Goal: Communication & Community: Answer question/provide support

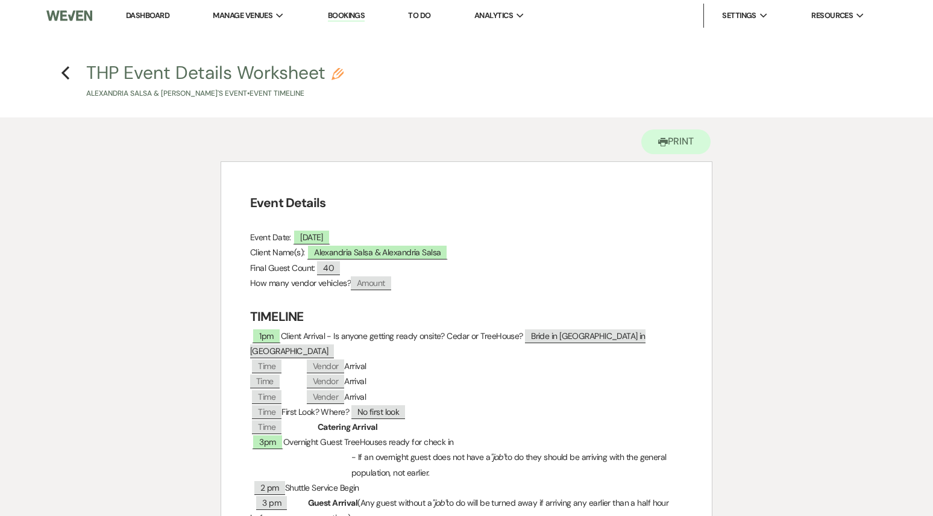
click at [151, 21] on li "Dashboard" at bounding box center [147, 16] width 55 height 24
click at [153, 16] on link "Dashboard" at bounding box center [147, 15] width 43 height 10
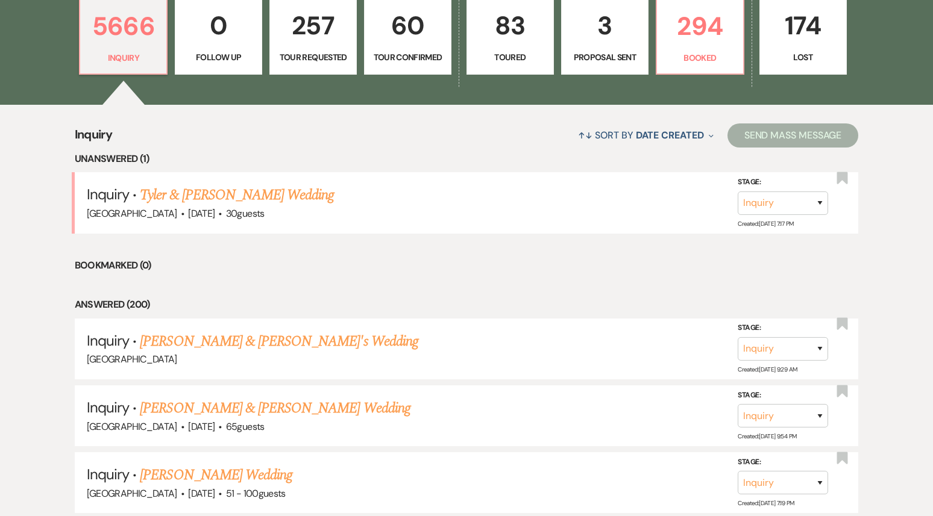
scroll to position [420, 0]
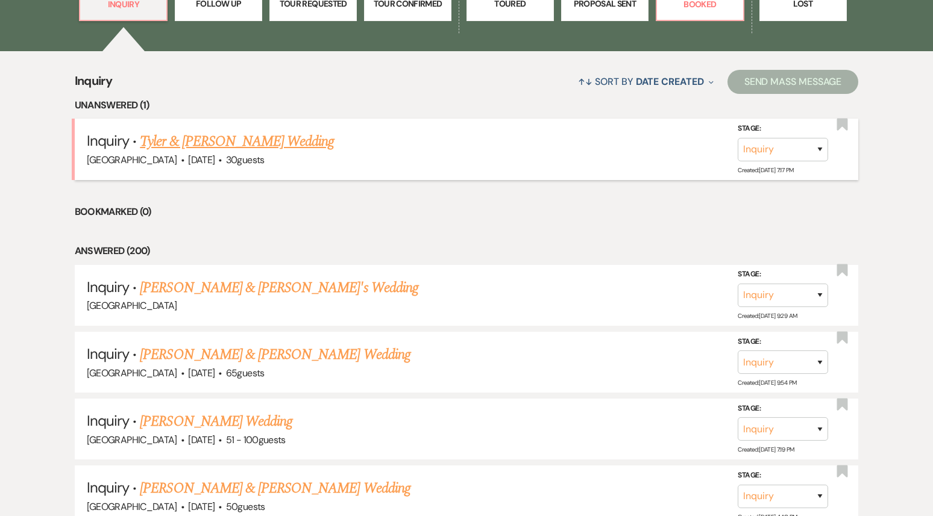
click at [217, 139] on link "Tyler & [PERSON_NAME] Wedding" at bounding box center [237, 142] width 194 height 22
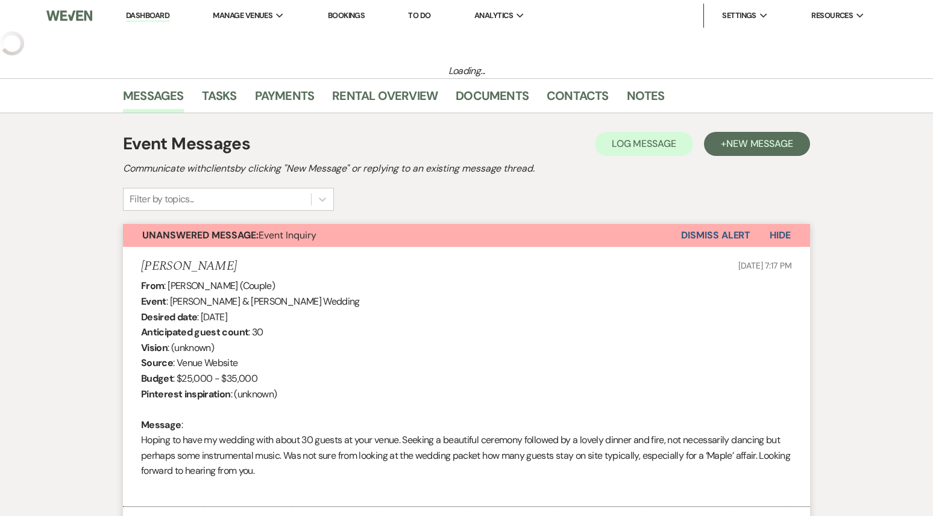
select select "5"
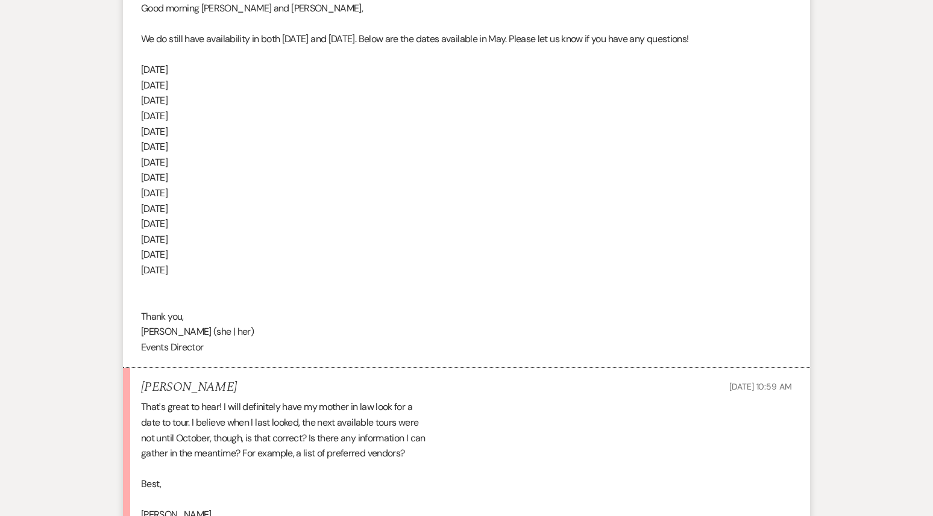
scroll to position [1723, 0]
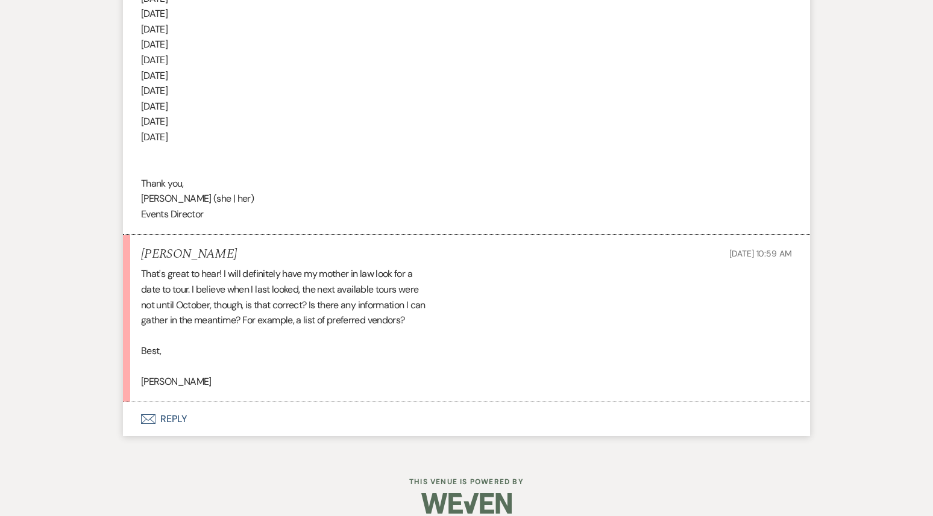
click at [264, 402] on button "Envelope Reply" at bounding box center [466, 419] width 687 height 34
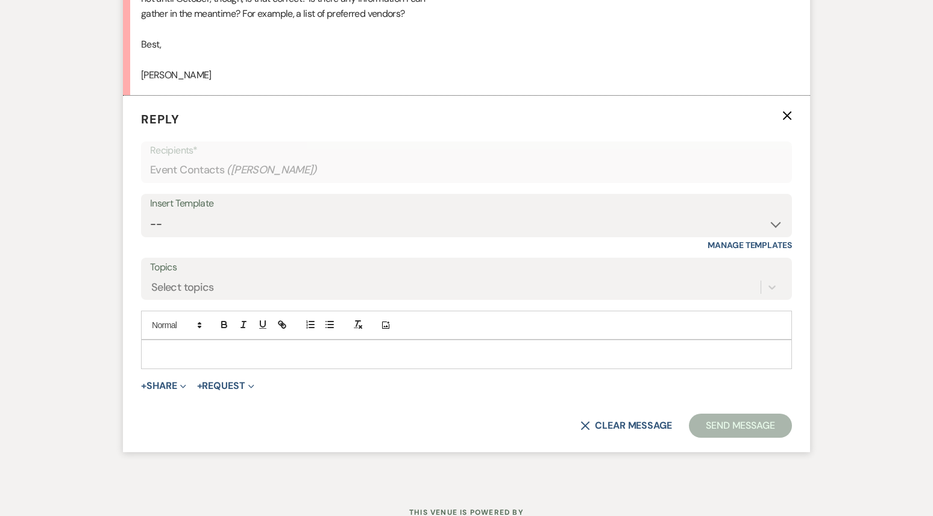
scroll to position [2297, 0]
click at [186, 383] on icon "Expand" at bounding box center [183, 386] width 6 height 6
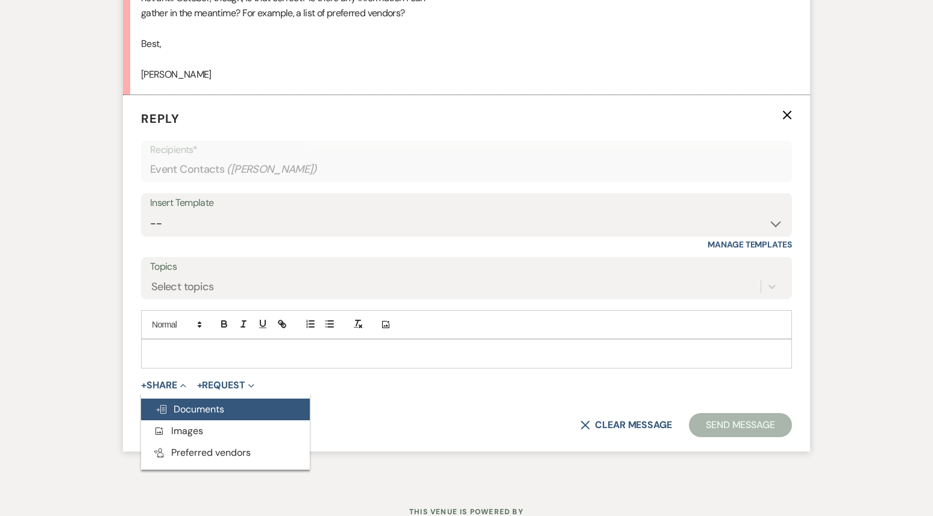
click at [193, 403] on span "Doc Upload Documents" at bounding box center [189, 409] width 69 height 13
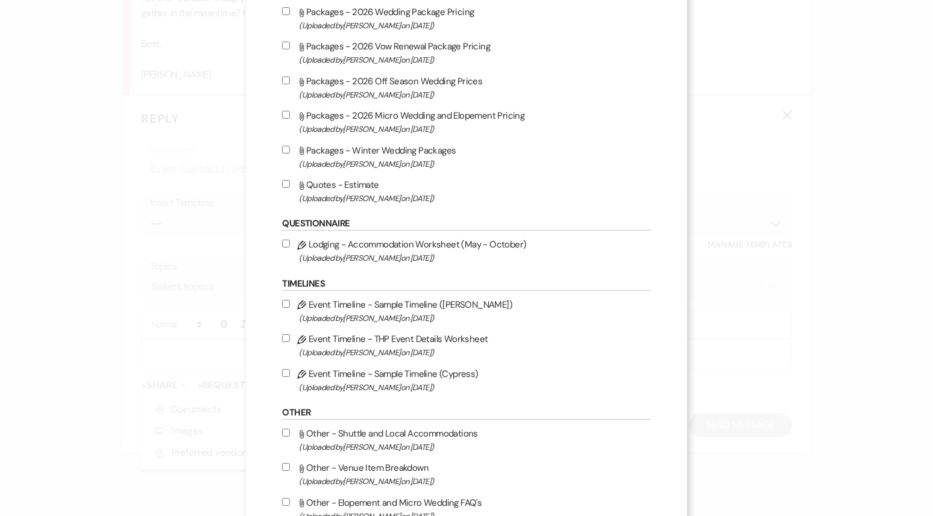
scroll to position [1631, 0]
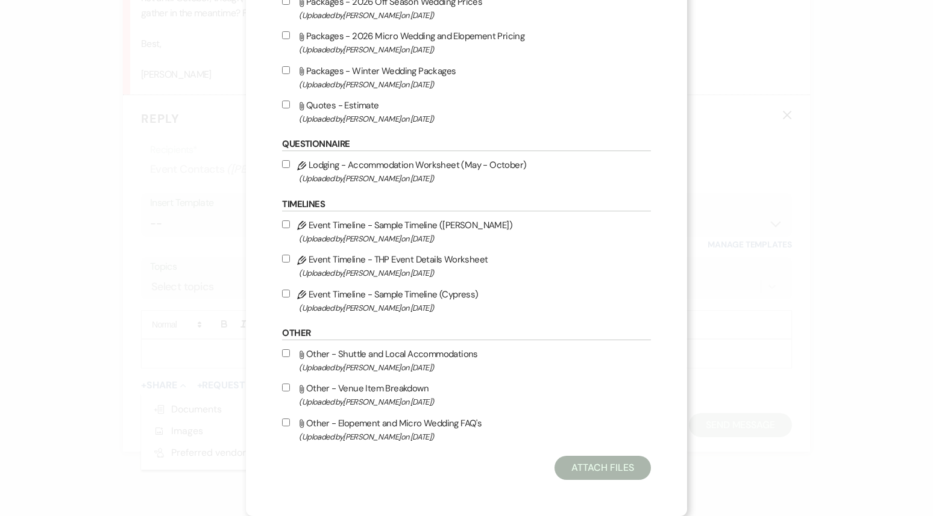
click at [290, 355] on input "Attach File Other - Shuttle and Local Accommodations (Uploaded by [PERSON_NAME]…" at bounding box center [286, 353] width 8 height 8
checkbox input "true"
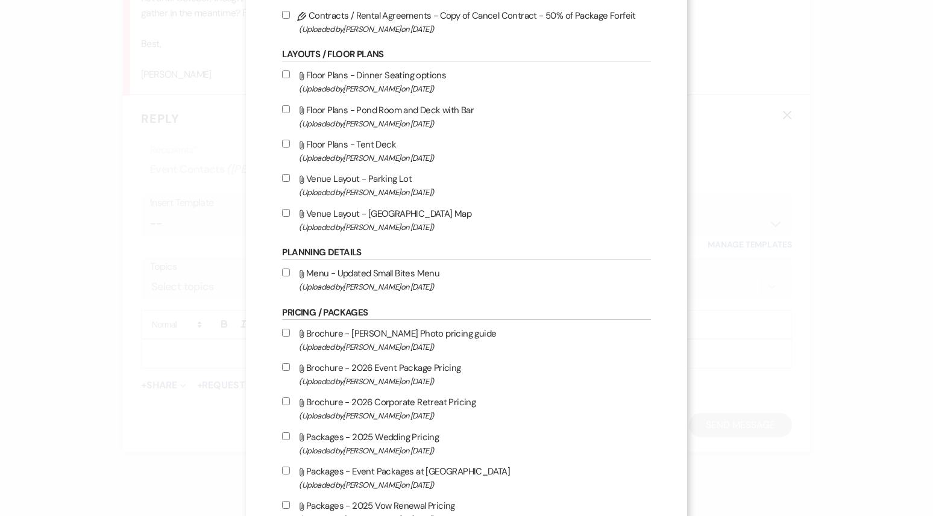
scroll to position [893, 0]
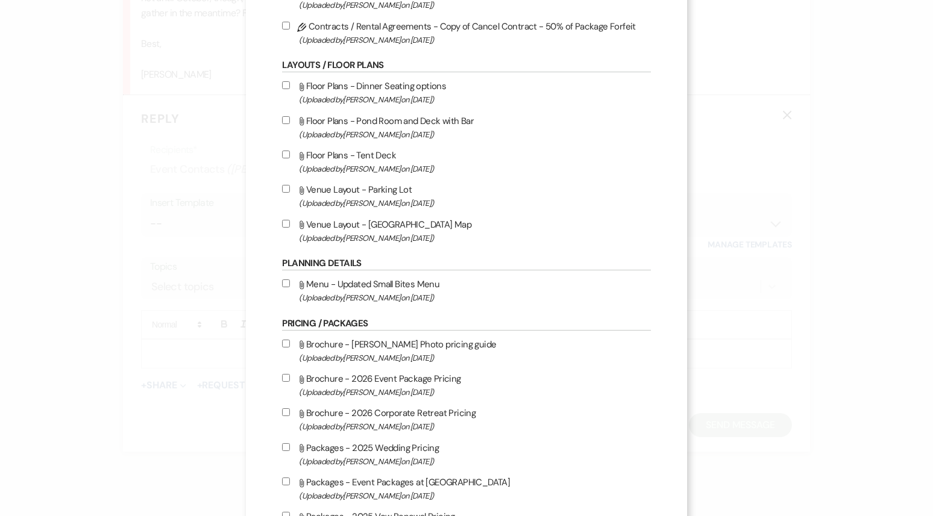
click at [290, 228] on input "Attach File Venue Layout - Treehouse Point Map (Uploaded by [PERSON_NAME] on [D…" at bounding box center [286, 224] width 8 height 8
checkbox input "true"
click at [290, 193] on input "Attach File Venue Layout - Parking Lot (Uploaded by [PERSON_NAME] on [DATE] )" at bounding box center [286, 189] width 8 height 8
checkbox input "true"
click at [290, 158] on input "Attach File Floor Plans - Tent Deck (Uploaded by [PERSON_NAME] on [DATE] )" at bounding box center [286, 155] width 8 height 8
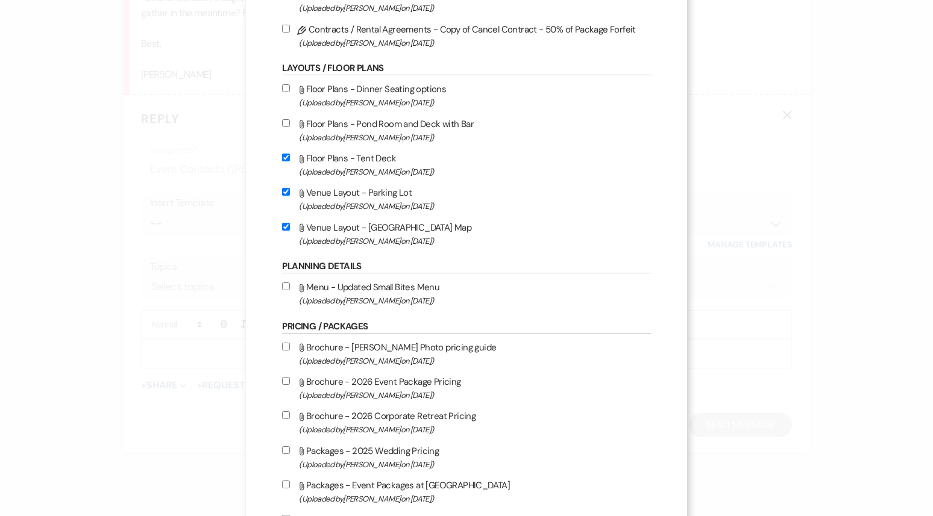
scroll to position [889, 0]
click at [290, 163] on input "Attach File Floor Plans - Tent Deck (Uploaded by [PERSON_NAME] on [DATE] )" at bounding box center [286, 159] width 8 height 8
checkbox input "false"
click at [290, 93] on input "Attach File Floor Plans - Dinner Seating options (Uploaded by [PERSON_NAME] on …" at bounding box center [286, 90] width 8 height 8
checkbox input "true"
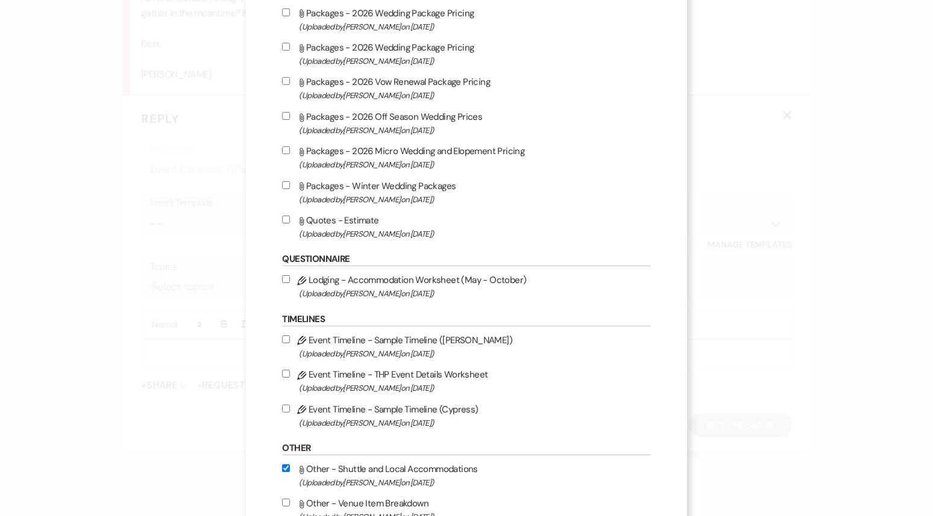
scroll to position [1631, 0]
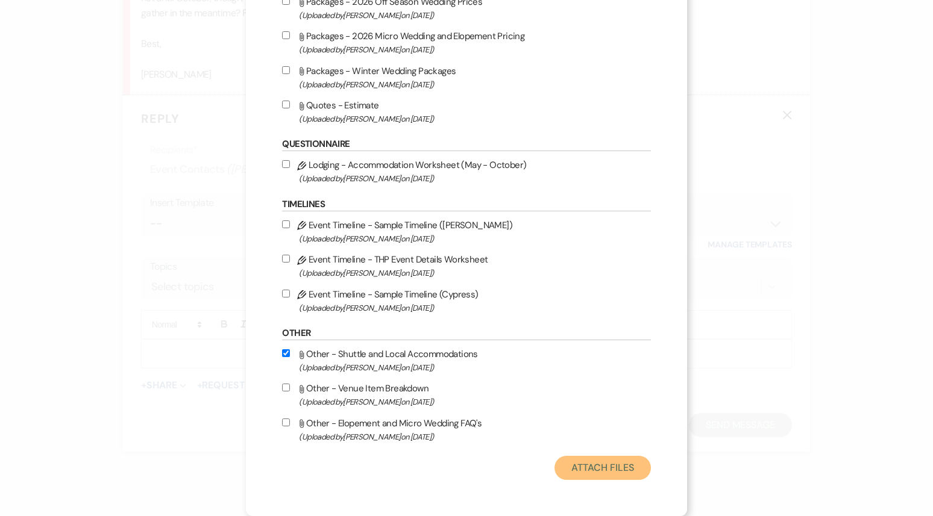
click at [581, 470] on button "Attach Files" at bounding box center [602, 468] width 96 height 24
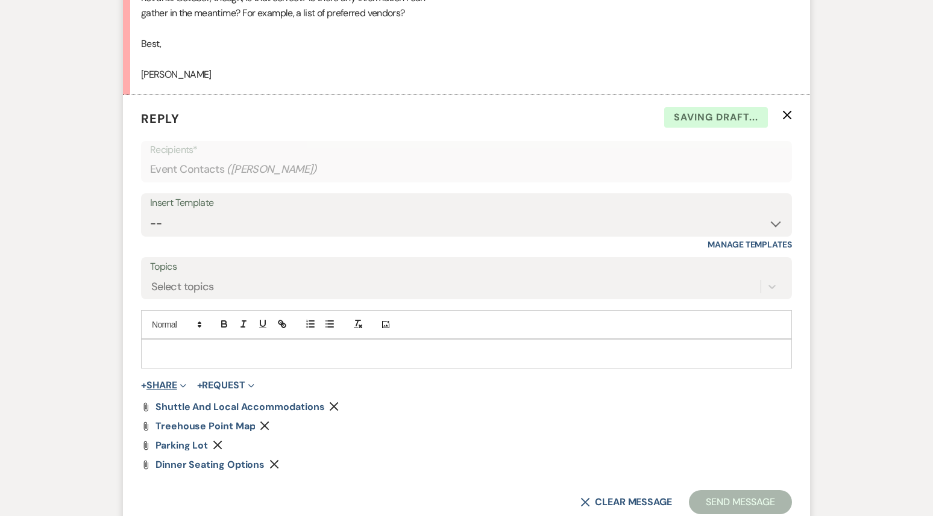
click at [172, 381] on button "+ Share Expand" at bounding box center [163, 386] width 45 height 10
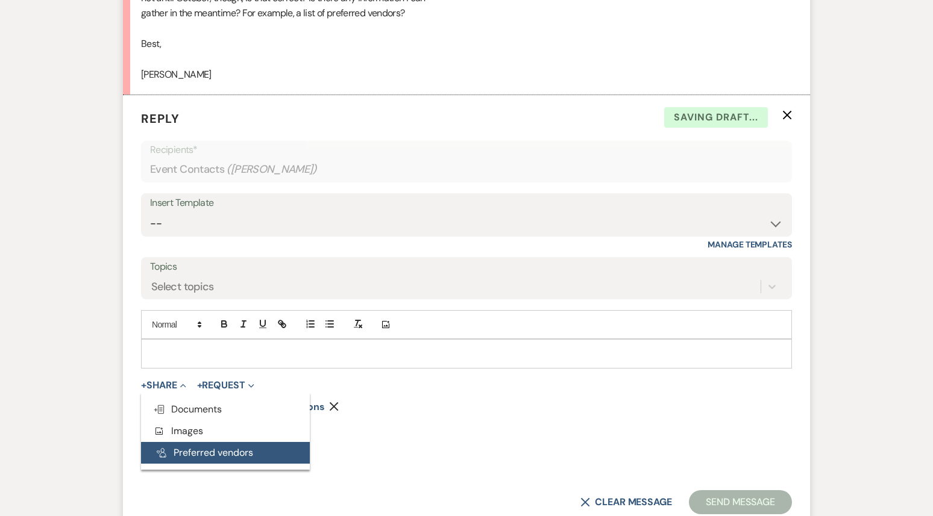
click at [197, 442] on button "Pref Vendors Preferred vendors" at bounding box center [225, 453] width 169 height 22
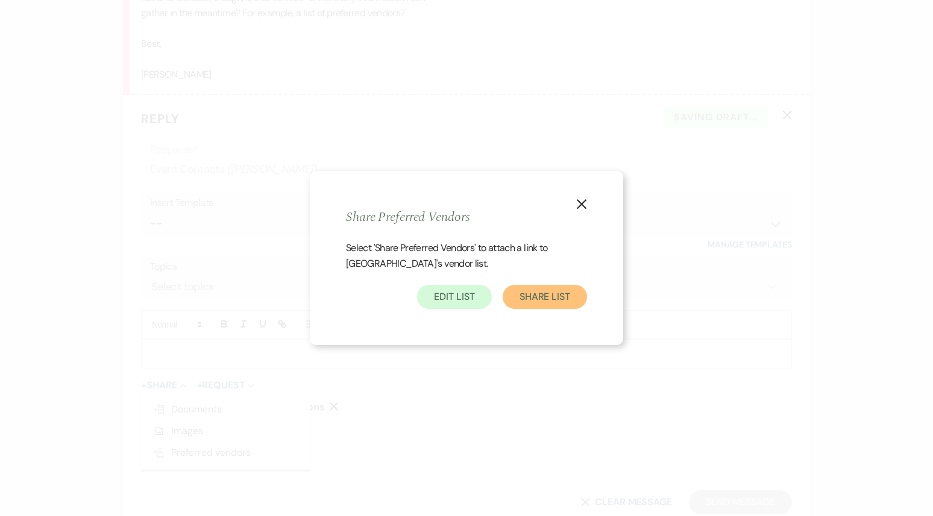
click at [554, 298] on button "Share List" at bounding box center [544, 297] width 84 height 24
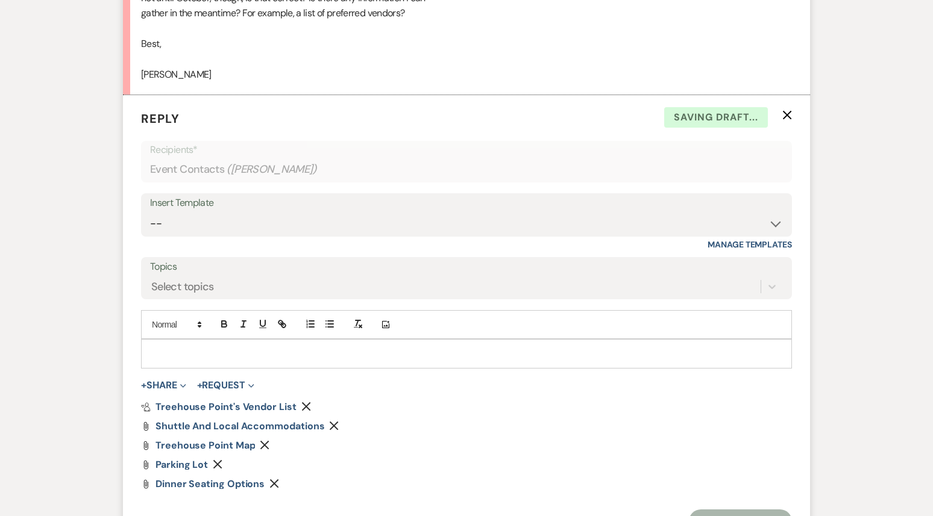
click at [186, 347] on p at bounding box center [466, 353] width 631 height 13
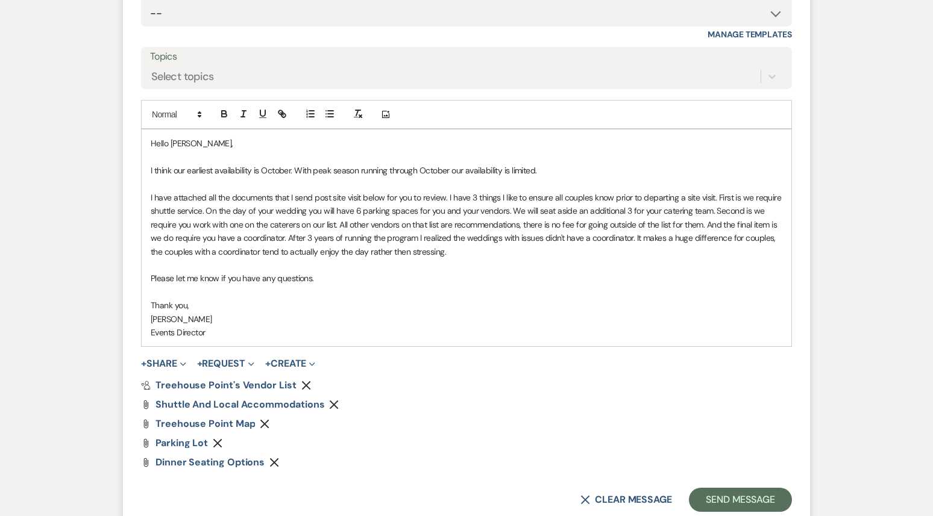
scroll to position [2612, 0]
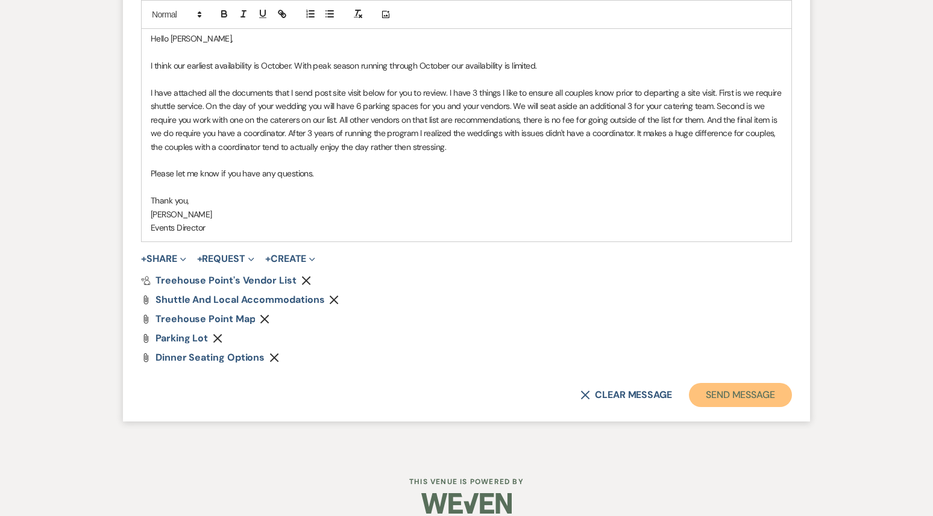
click at [731, 383] on button "Send Message" at bounding box center [740, 395] width 103 height 24
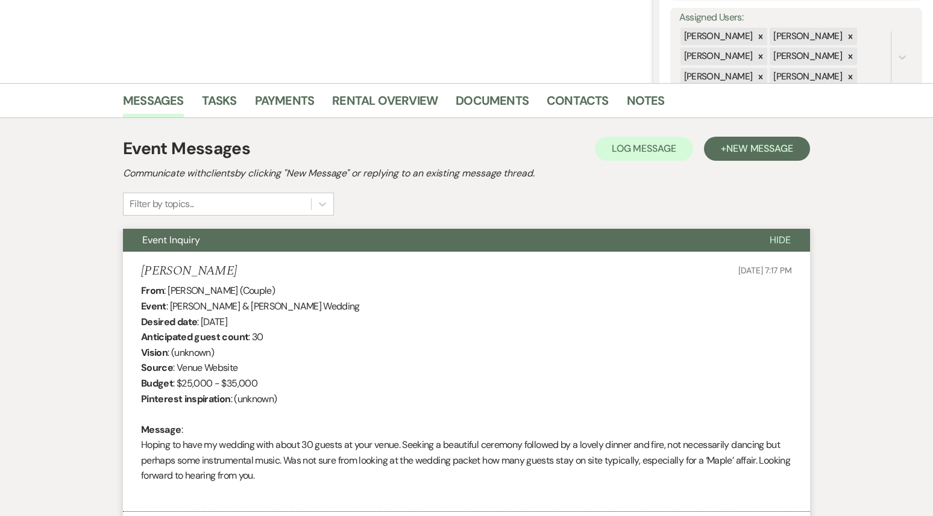
scroll to position [0, 0]
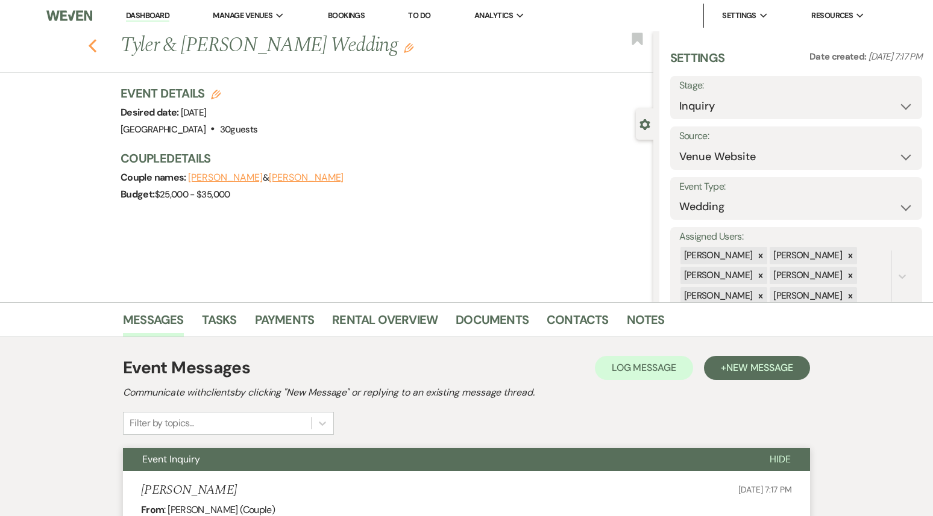
click at [95, 44] on icon "Previous" at bounding box center [92, 46] width 9 height 14
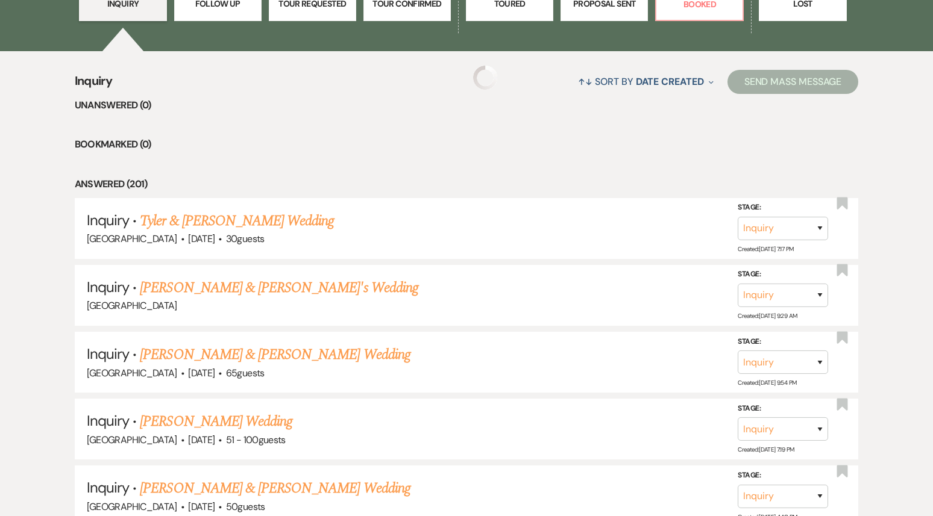
scroll to position [420, 0]
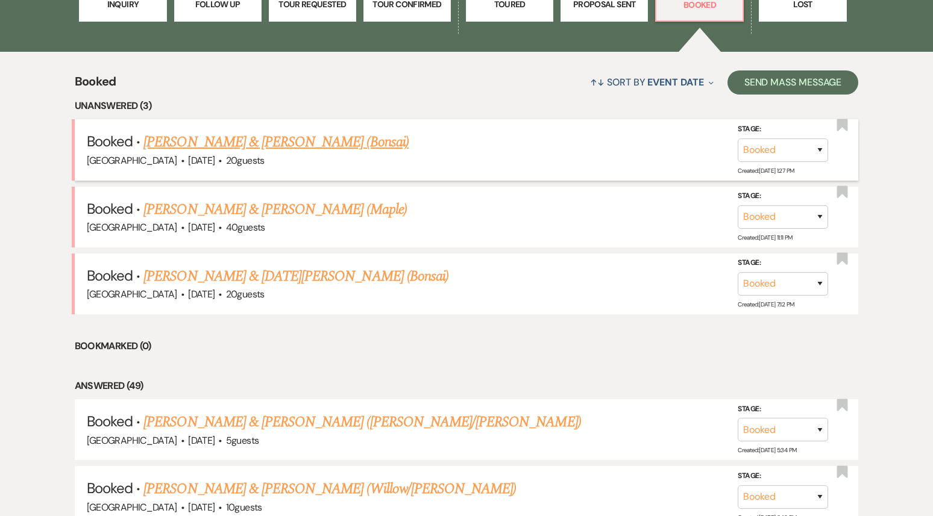
click at [279, 143] on link "[PERSON_NAME] & [PERSON_NAME] (Bonsai)" at bounding box center [275, 142] width 265 height 22
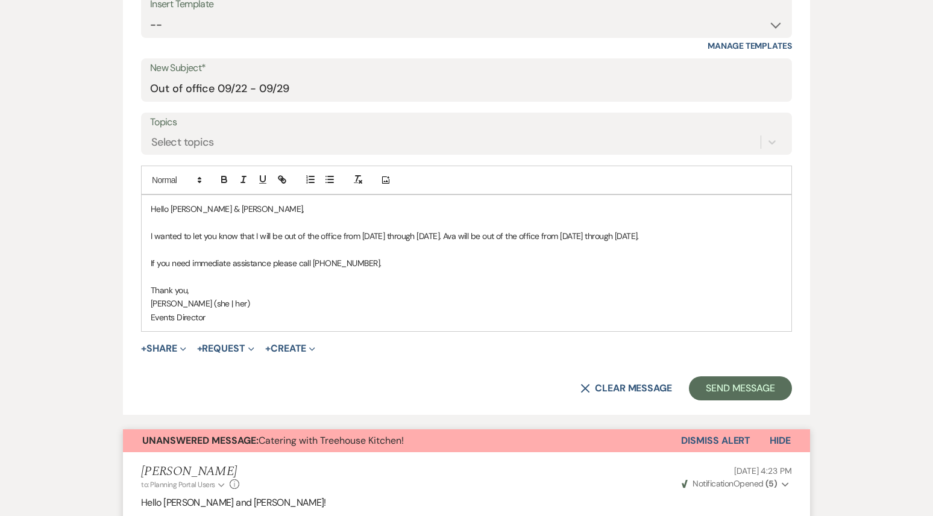
scroll to position [534, 0]
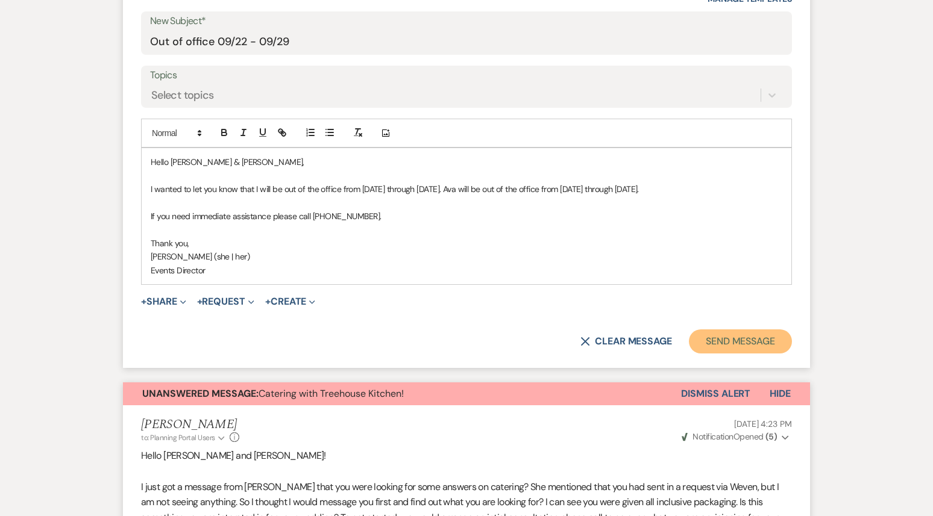
click at [734, 354] on button "Send Message" at bounding box center [740, 342] width 103 height 24
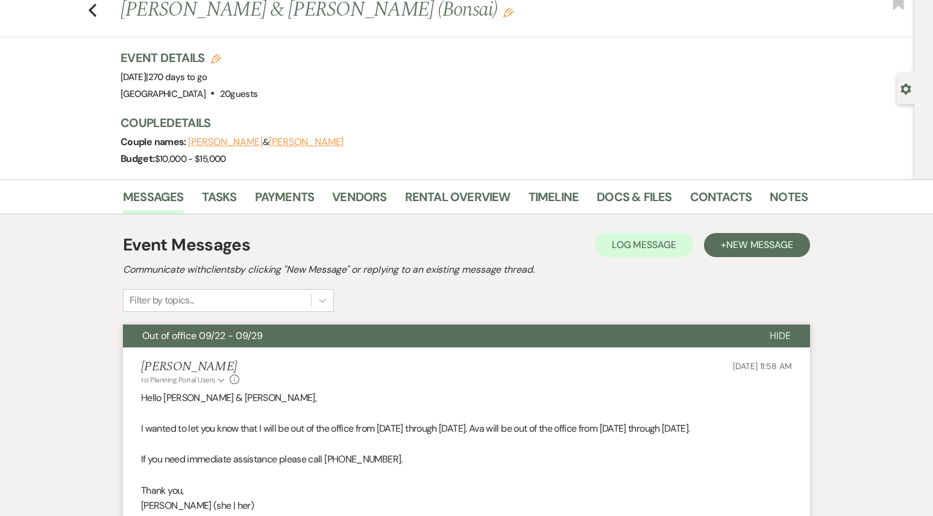
scroll to position [0, 0]
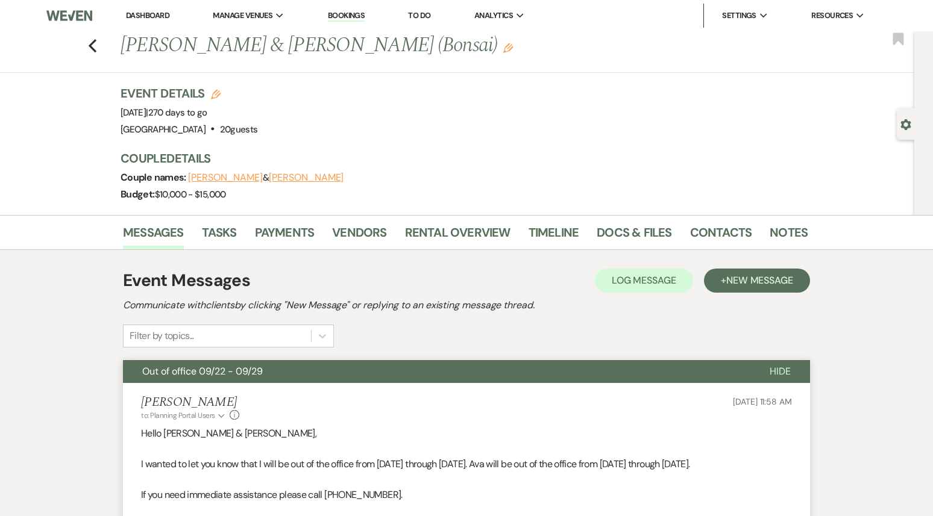
click at [142, 18] on link "Dashboard" at bounding box center [147, 15] width 43 height 10
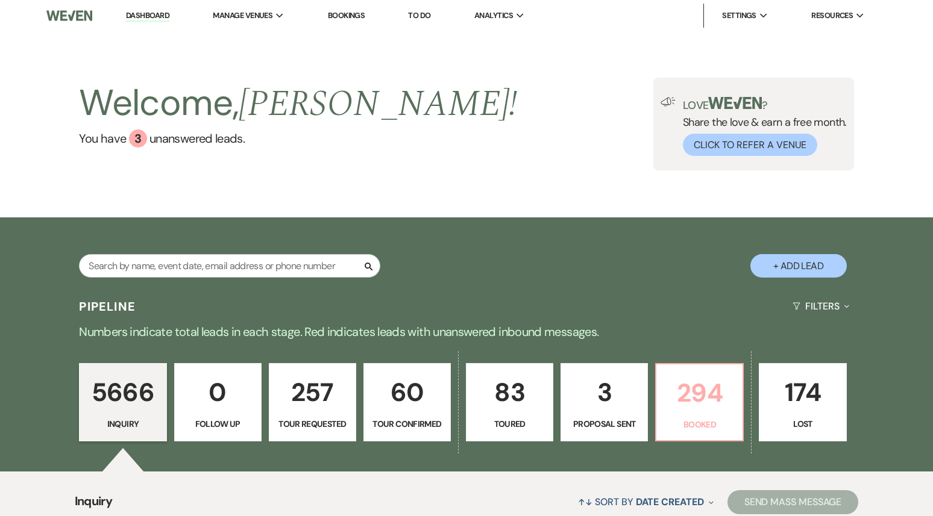
drag, startPoint x: 704, startPoint y: 387, endPoint x: 433, endPoint y: 252, distance: 303.1
click at [704, 387] on p "294" at bounding box center [699, 393] width 72 height 40
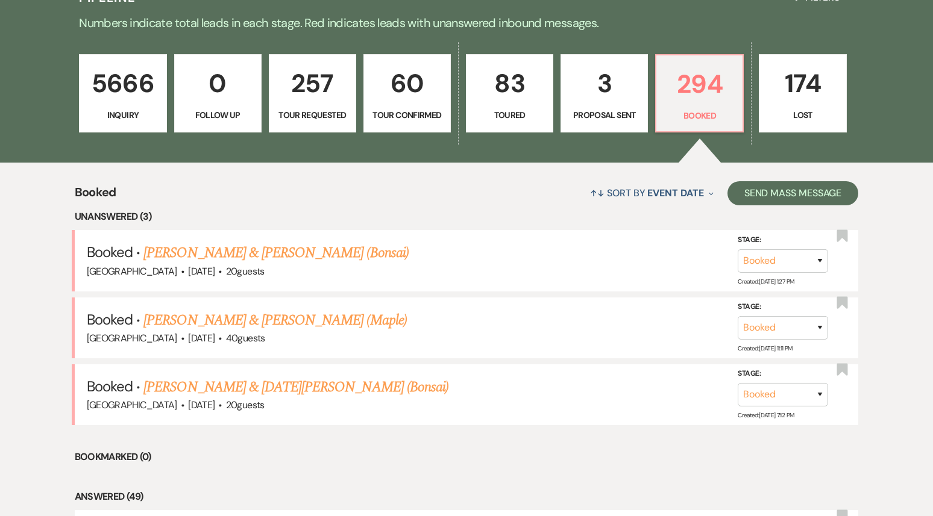
scroll to position [310, 0]
